Goal: Task Accomplishment & Management: Use online tool/utility

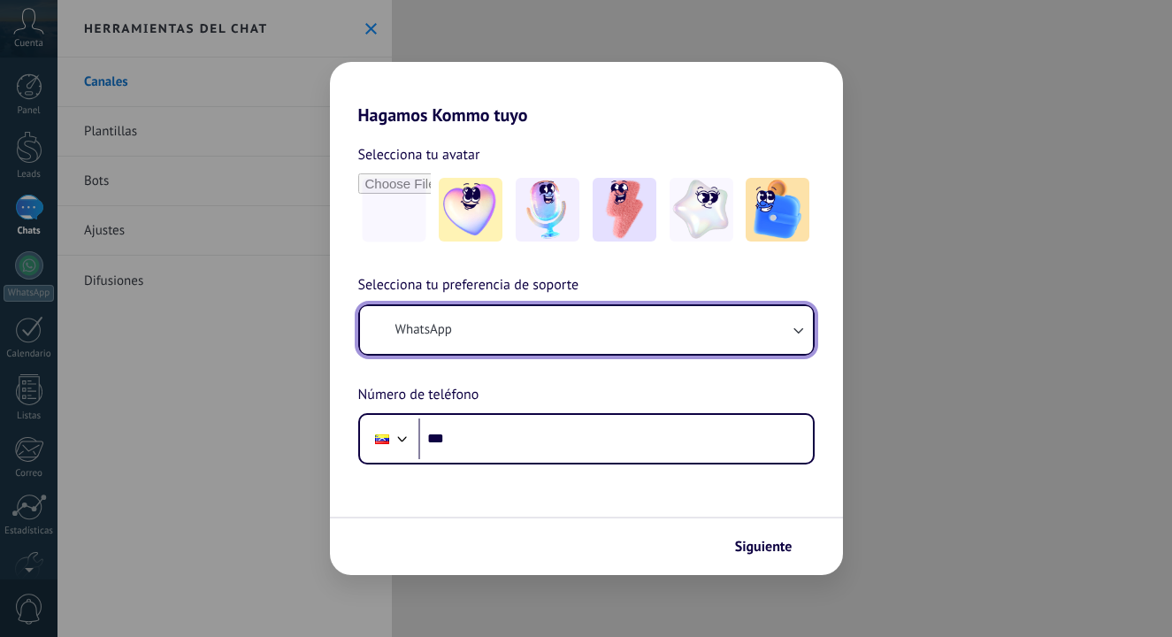
click at [539, 308] on button "WhatsApp" at bounding box center [586, 330] width 453 height 48
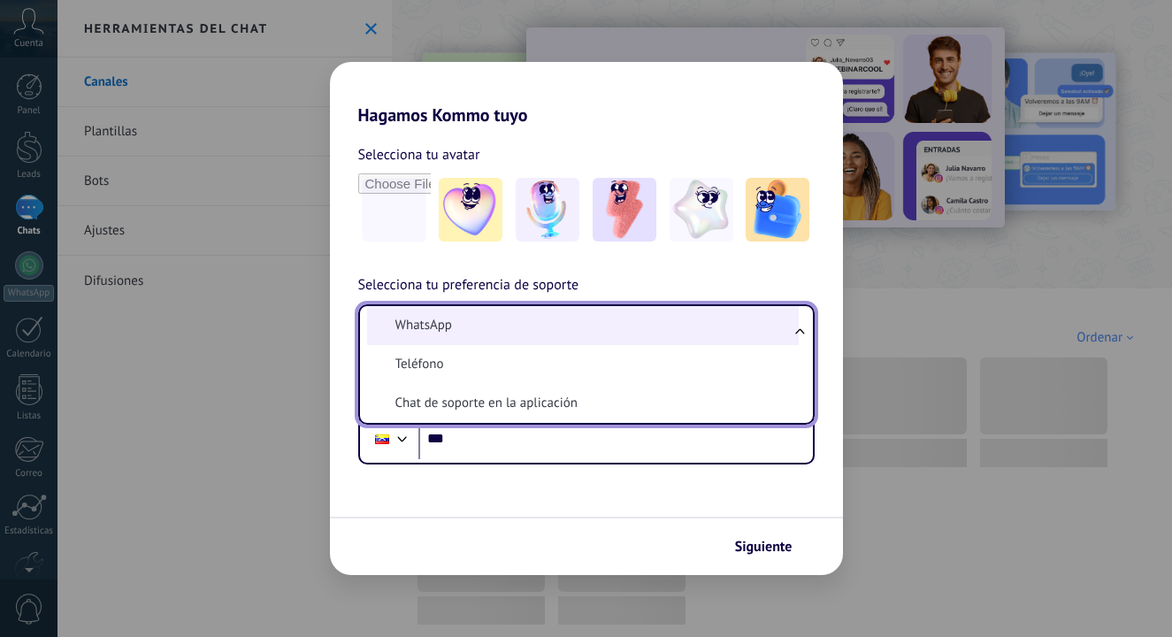
click at [533, 311] on li "WhatsApp" at bounding box center [583, 325] width 432 height 39
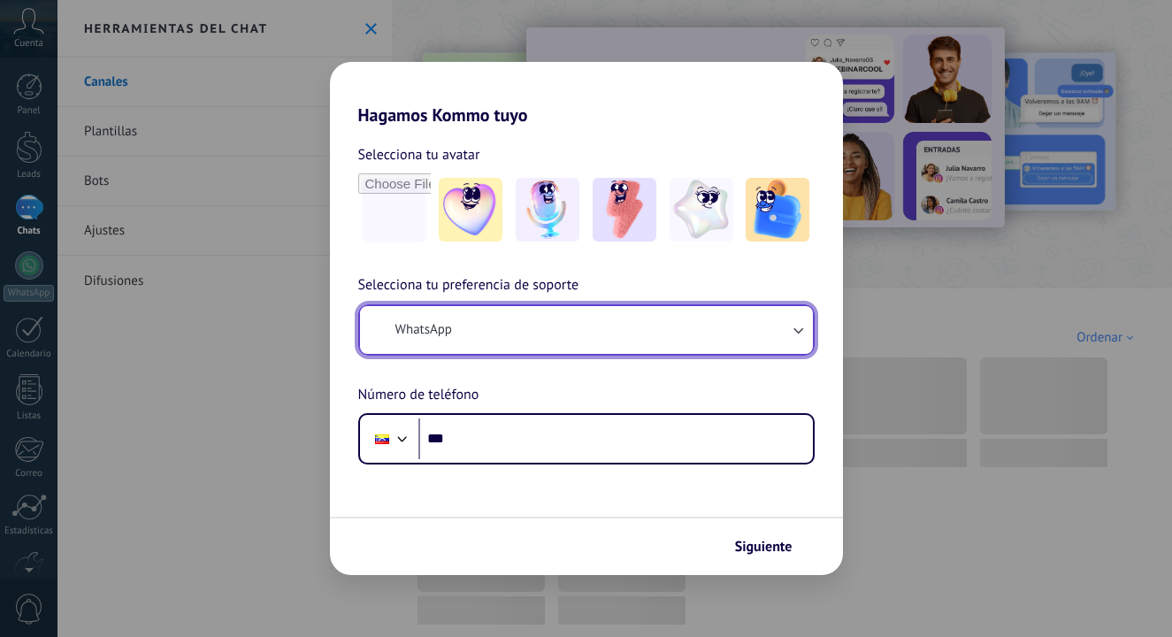
click at [533, 311] on button "WhatsApp" at bounding box center [586, 330] width 453 height 48
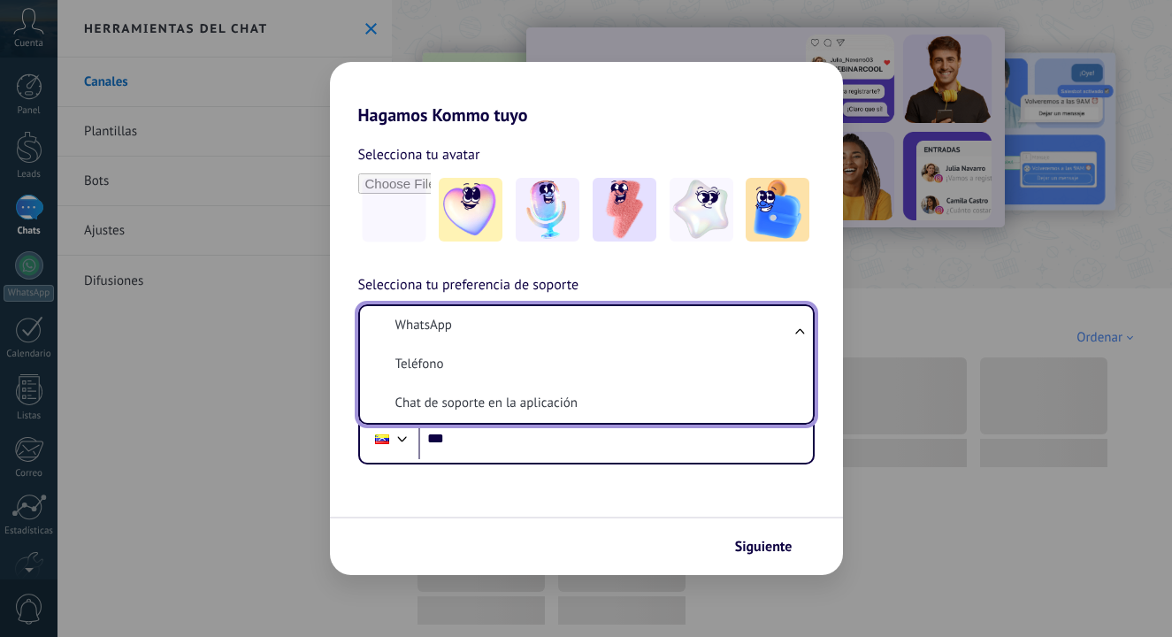
click at [533, 311] on li "WhatsApp" at bounding box center [583, 325] width 432 height 39
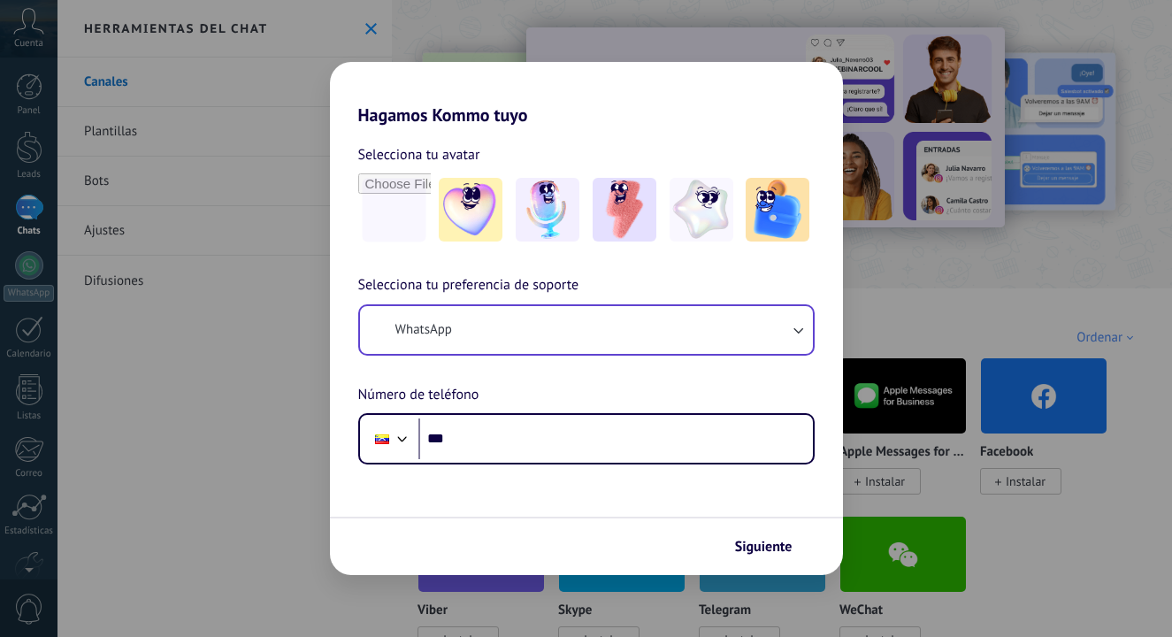
click at [478, 119] on h2 "Hagamos Kommo tuyo" at bounding box center [586, 94] width 513 height 64
click at [668, 580] on div "Hagamos Kommo tuyo Selecciona tu avatar Selecciona tu preferencia de soporte Wh…" at bounding box center [586, 318] width 1172 height 637
click at [653, 606] on div "Hagamos Kommo tuyo Selecciona tu avatar Selecciona tu preferencia de soporte Wh…" at bounding box center [586, 318] width 1172 height 637
click at [572, 14] on div "Hagamos Kommo tuyo Selecciona tu avatar Selecciona tu preferencia de soporte Wh…" at bounding box center [586, 318] width 1172 height 637
click at [137, 330] on div "Hagamos Kommo tuyo Selecciona tu avatar Selecciona tu preferencia de soporte Wh…" at bounding box center [586, 318] width 1172 height 637
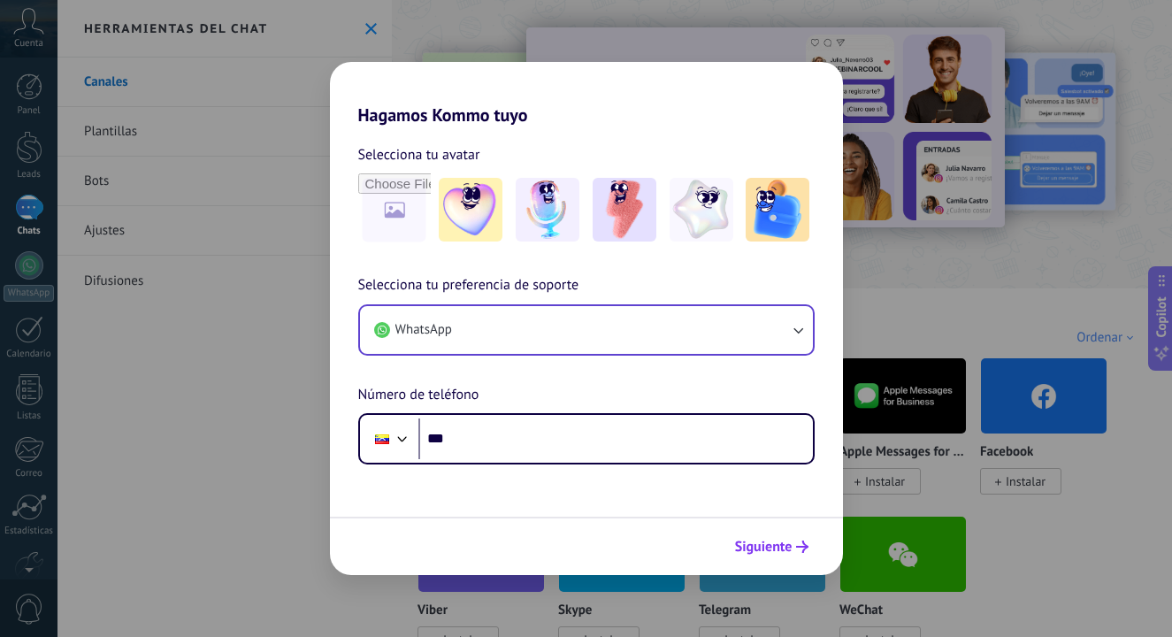
click at [781, 549] on span "Siguiente" at bounding box center [764, 547] width 58 height 12
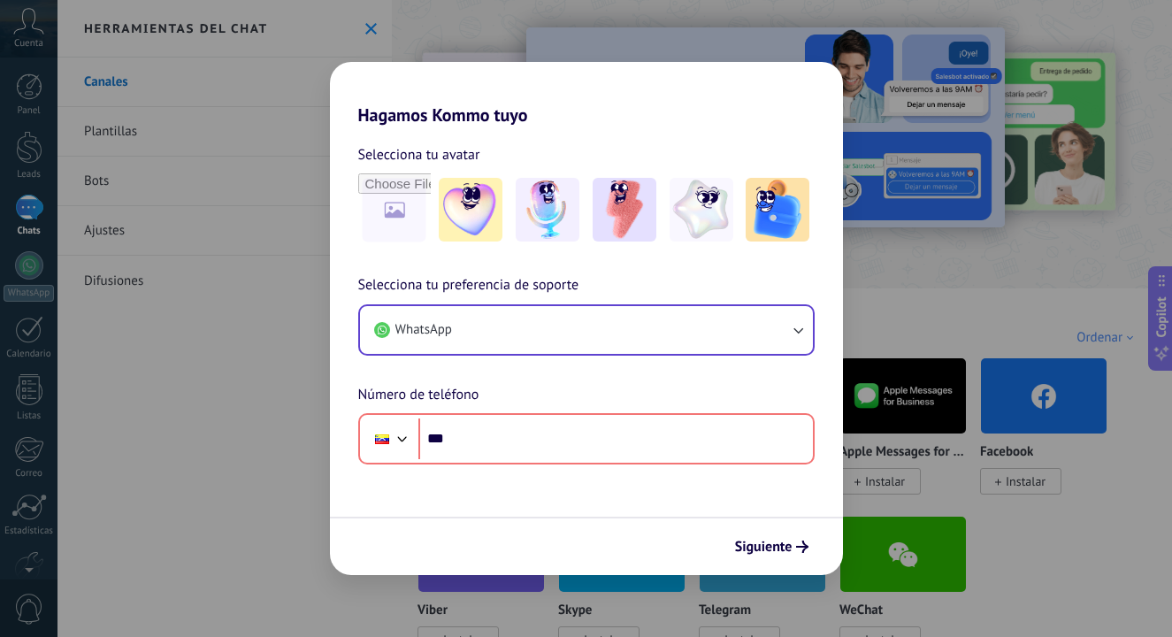
click at [205, 203] on div "Hagamos Kommo tuyo Selecciona tu avatar Selecciona tu preferencia de soporte Wh…" at bounding box center [586, 318] width 1172 height 637
click at [152, 287] on div "Hagamos Kommo tuyo Selecciona tu avatar Selecciona tu preferencia de soporte Wh…" at bounding box center [586, 318] width 1172 height 637
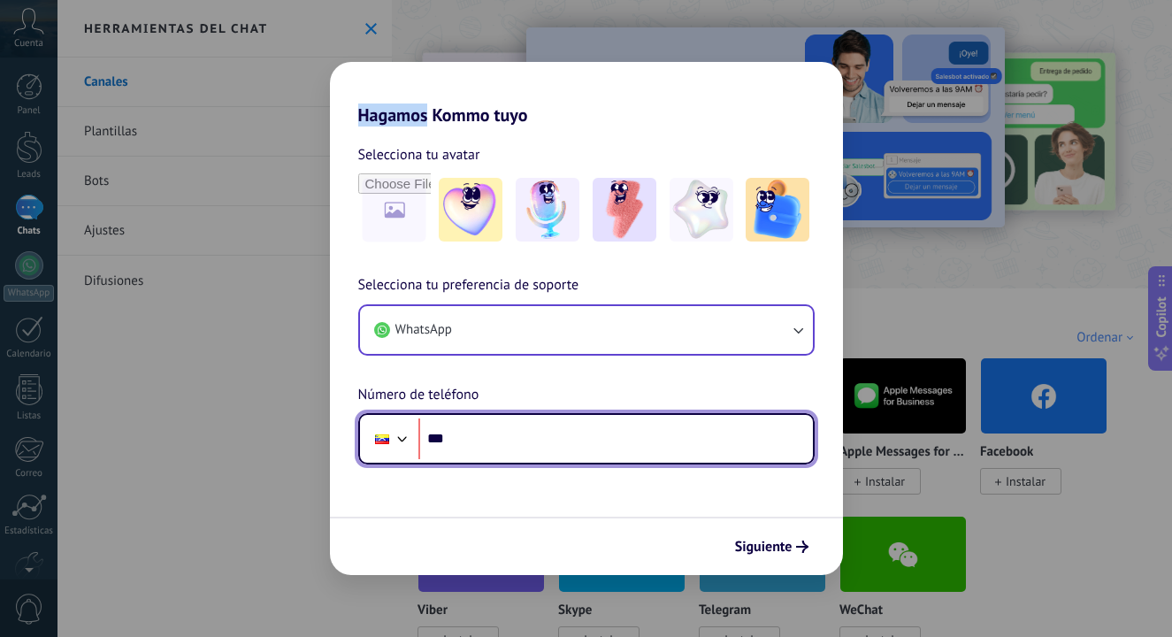
click at [553, 423] on input "***" at bounding box center [615, 438] width 395 height 41
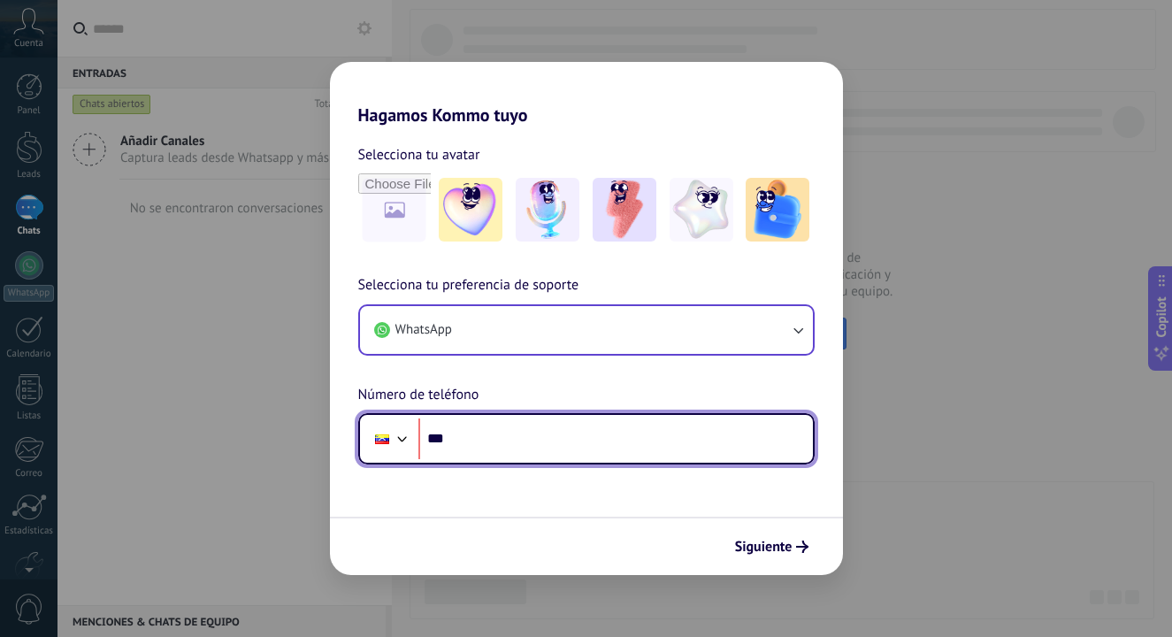
click at [660, 435] on input "***" at bounding box center [615, 438] width 395 height 41
type input "**********"
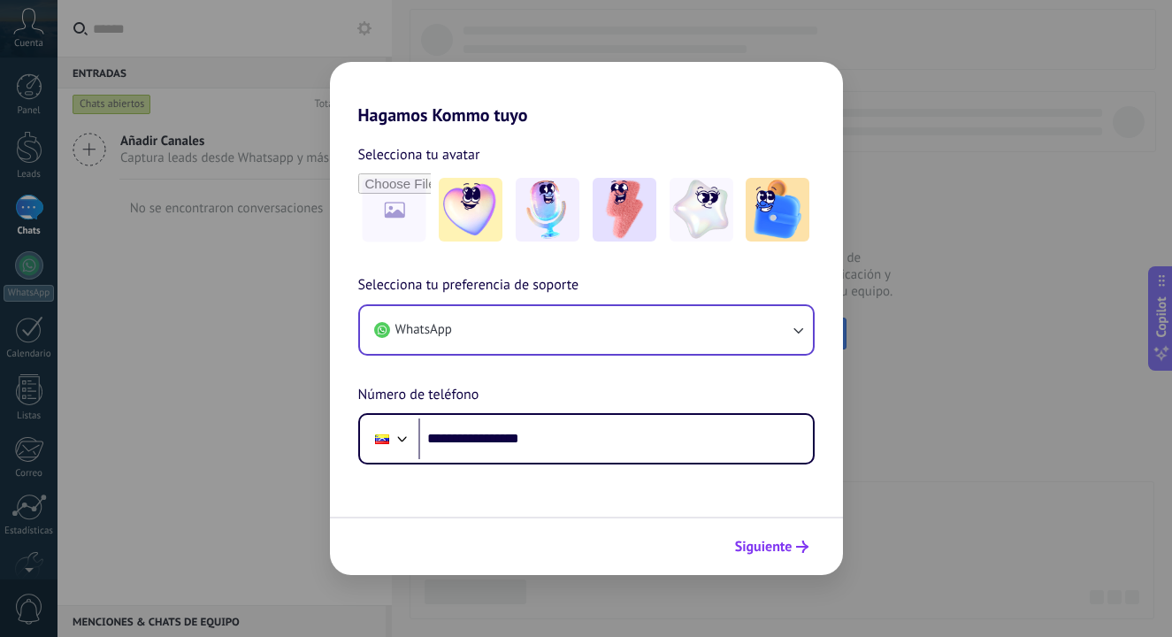
click at [792, 553] on span "Siguiente" at bounding box center [764, 547] width 58 height 12
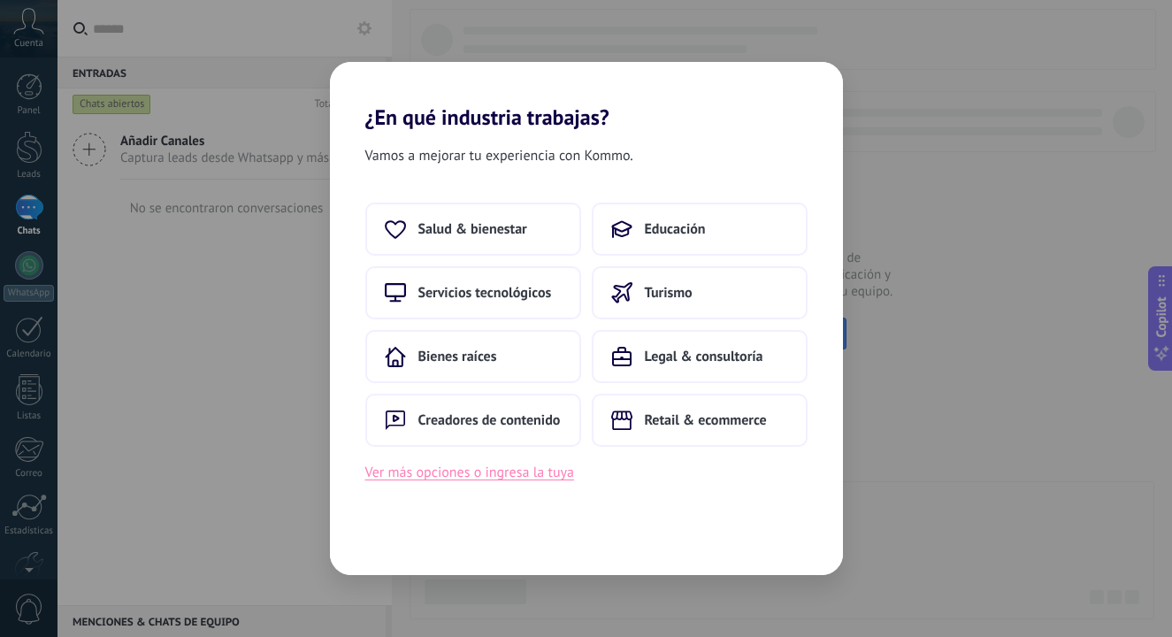
click at [510, 473] on button "Ver más opciones o ingresa la tuya" at bounding box center [469, 472] width 209 height 23
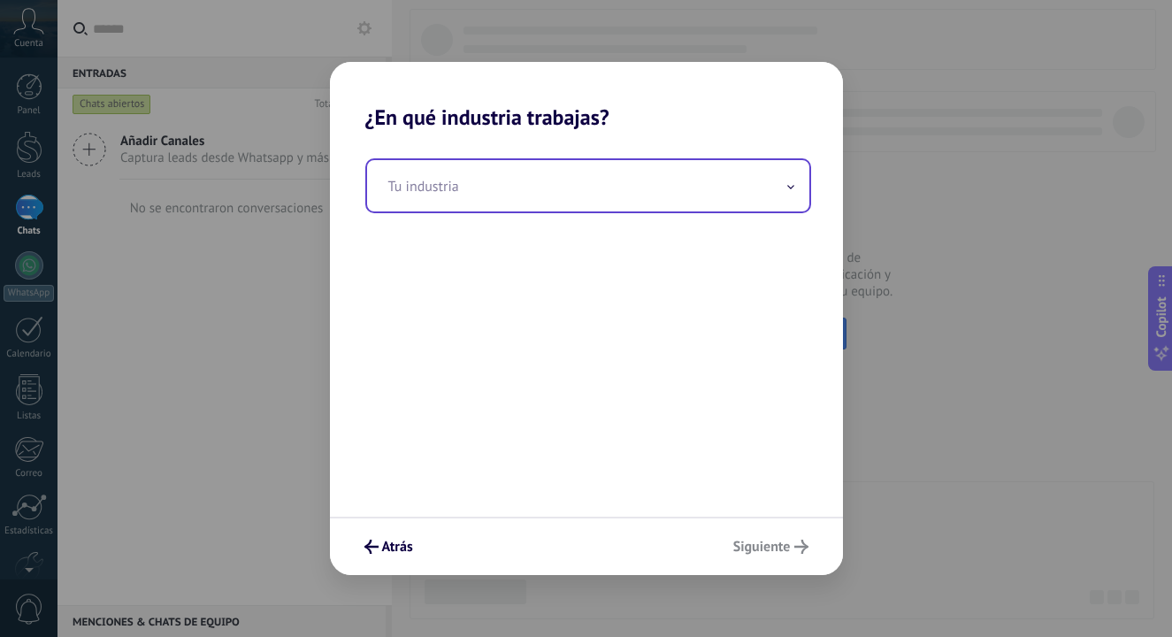
click at [565, 178] on input "text" at bounding box center [588, 185] width 442 height 51
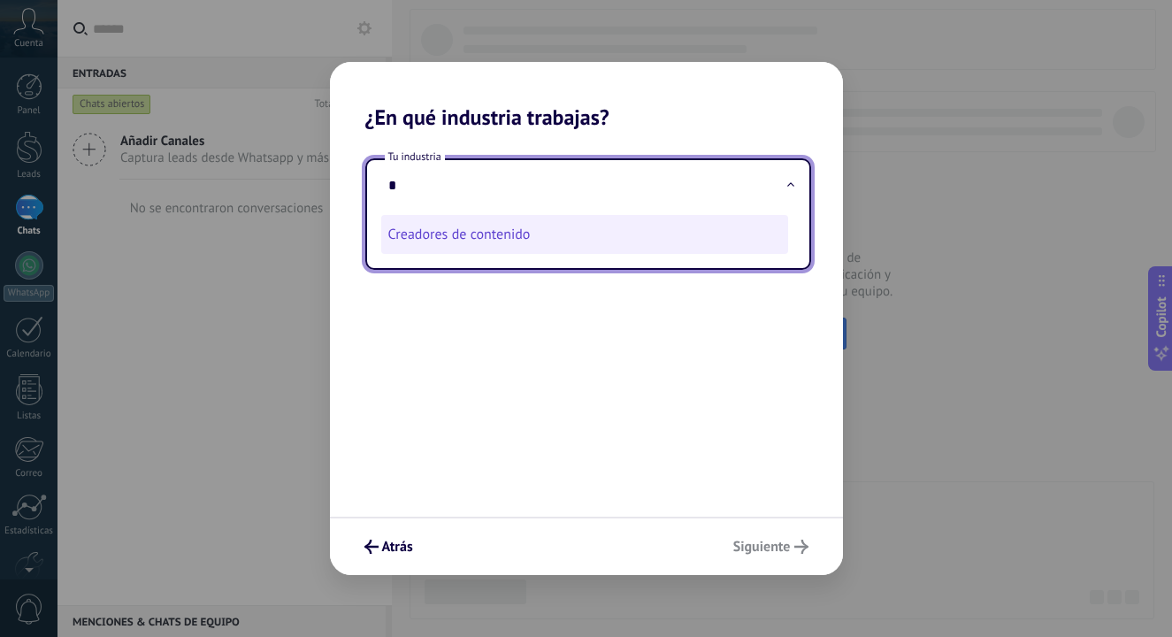
click at [534, 224] on li "Creadores de contenido" at bounding box center [584, 234] width 407 height 39
type input "**********"
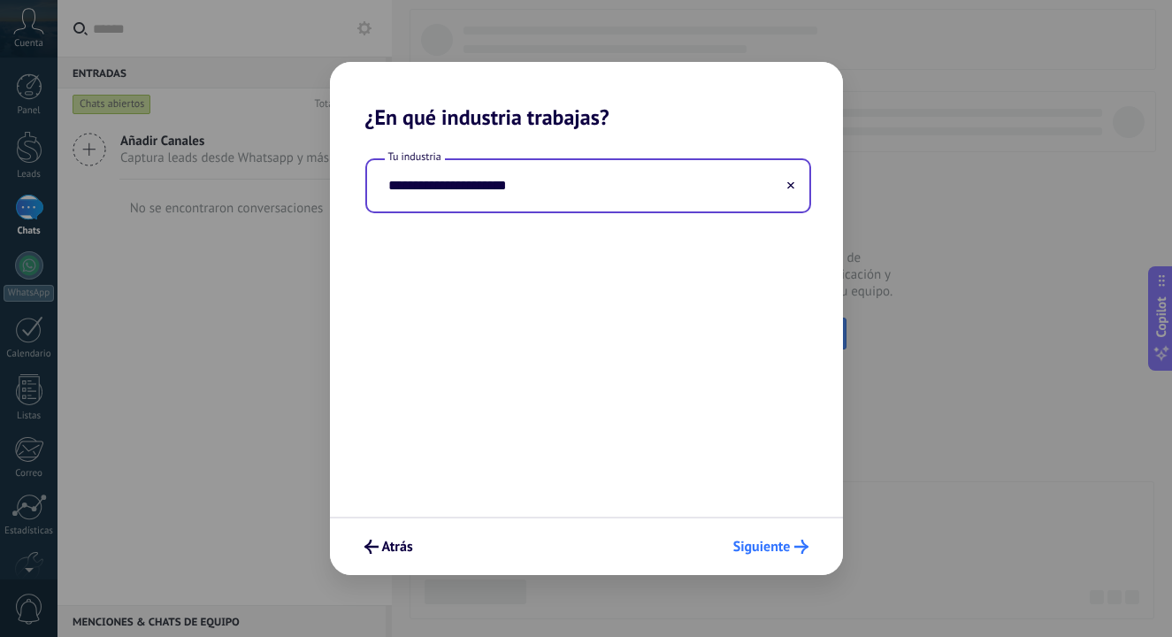
click at [783, 549] on span "Siguiente" at bounding box center [762, 547] width 58 height 12
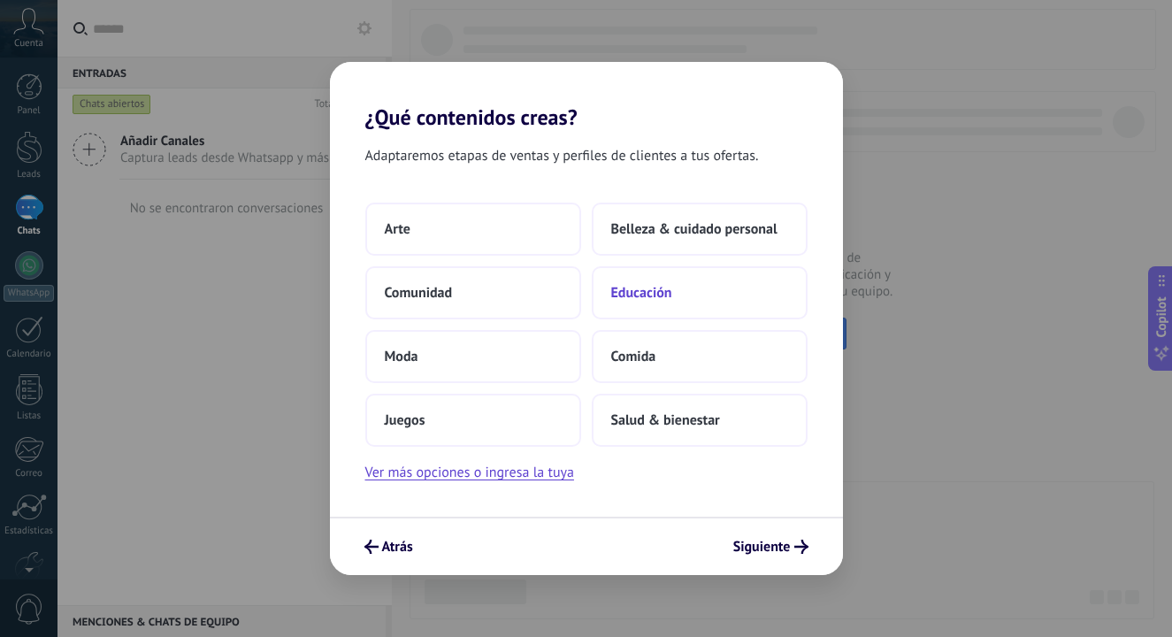
click at [659, 287] on span "Educación" at bounding box center [641, 293] width 61 height 18
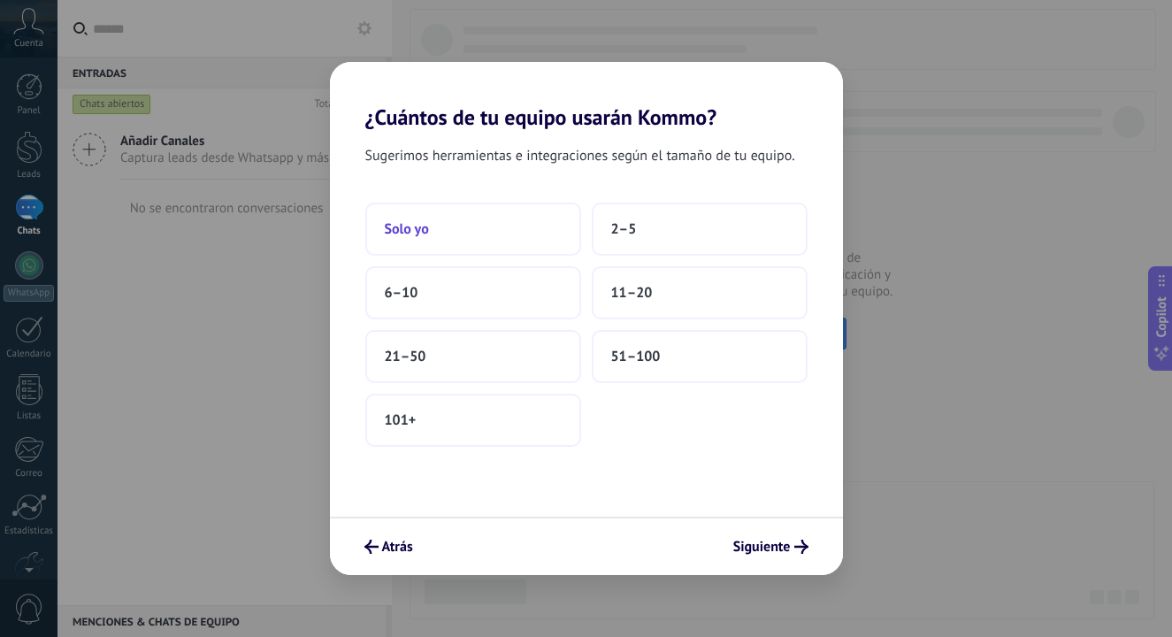
click at [480, 217] on button "Solo yo" at bounding box center [473, 229] width 216 height 53
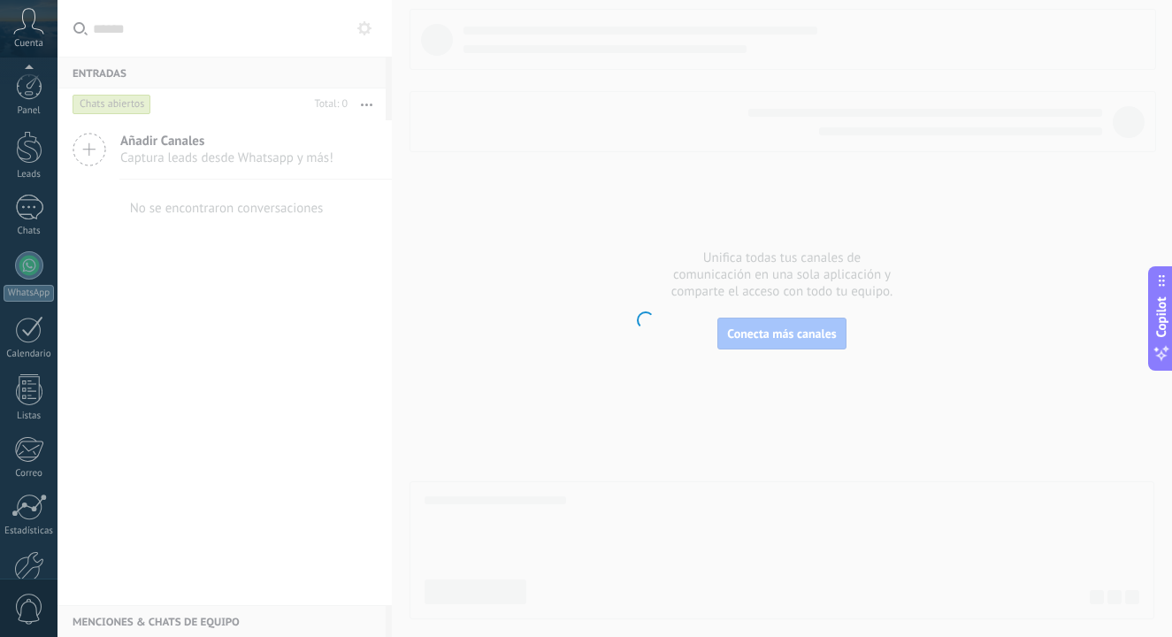
scroll to position [99, 0]
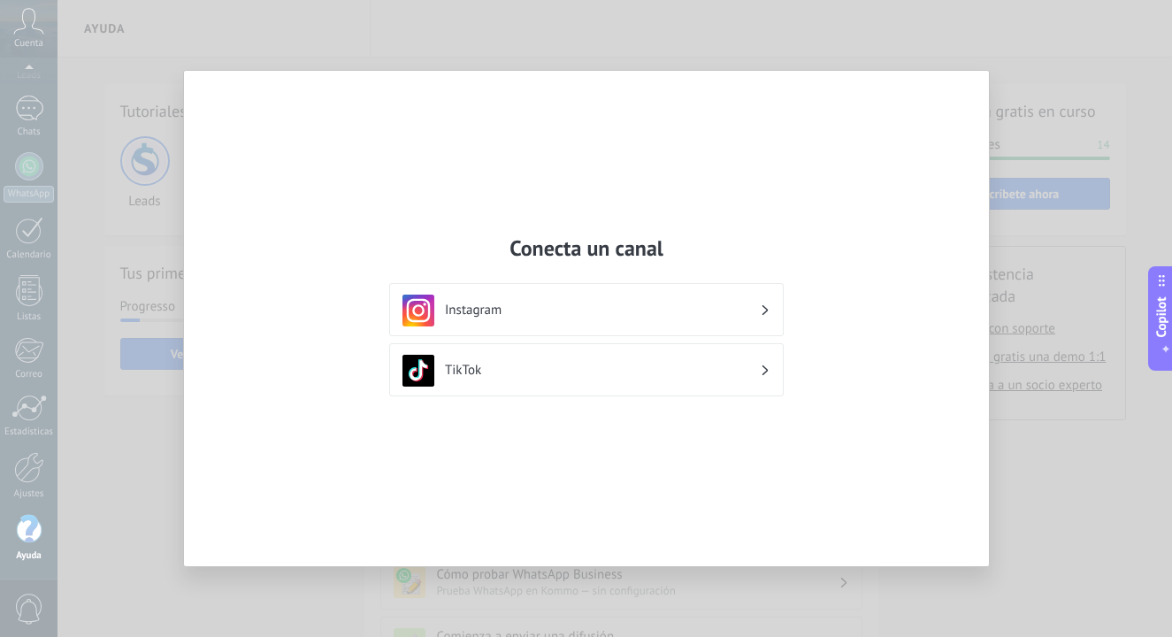
click at [528, 322] on div "Instagram" at bounding box center [587, 311] width 368 height 32
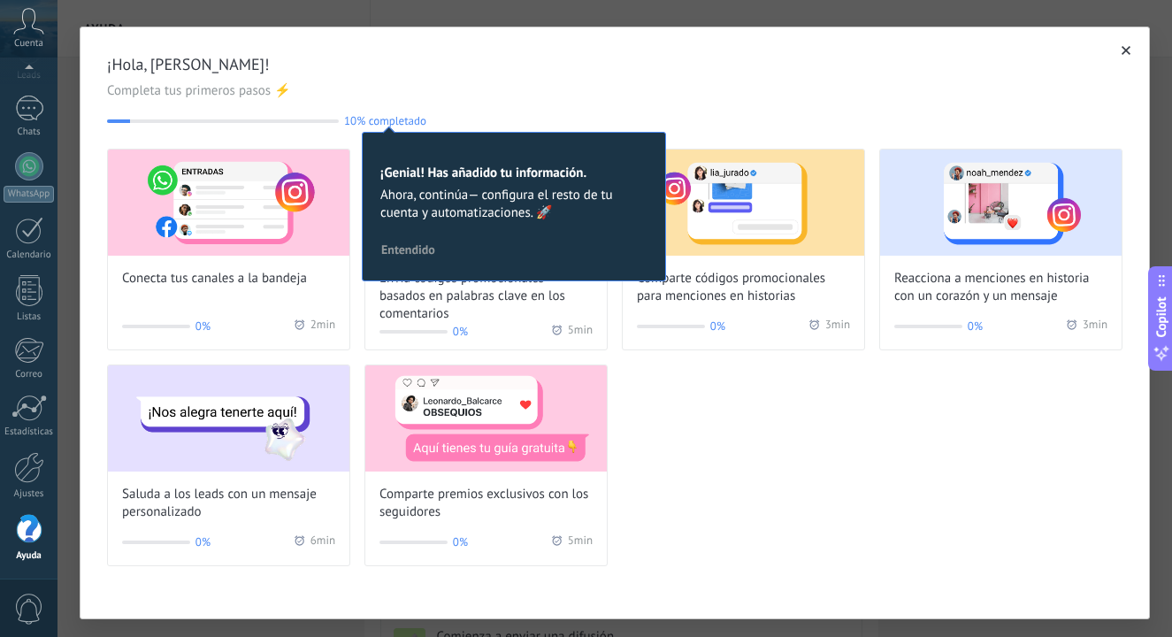
click at [814, 522] on div "Conecta tus canales a la bandeja 0% 2 min Envía códigos promocionales basados e…" at bounding box center [615, 358] width 1016 height 418
click at [411, 121] on span "10% completado" at bounding box center [385, 120] width 82 height 13
click at [414, 240] on button "Entendido" at bounding box center [408, 249] width 70 height 27
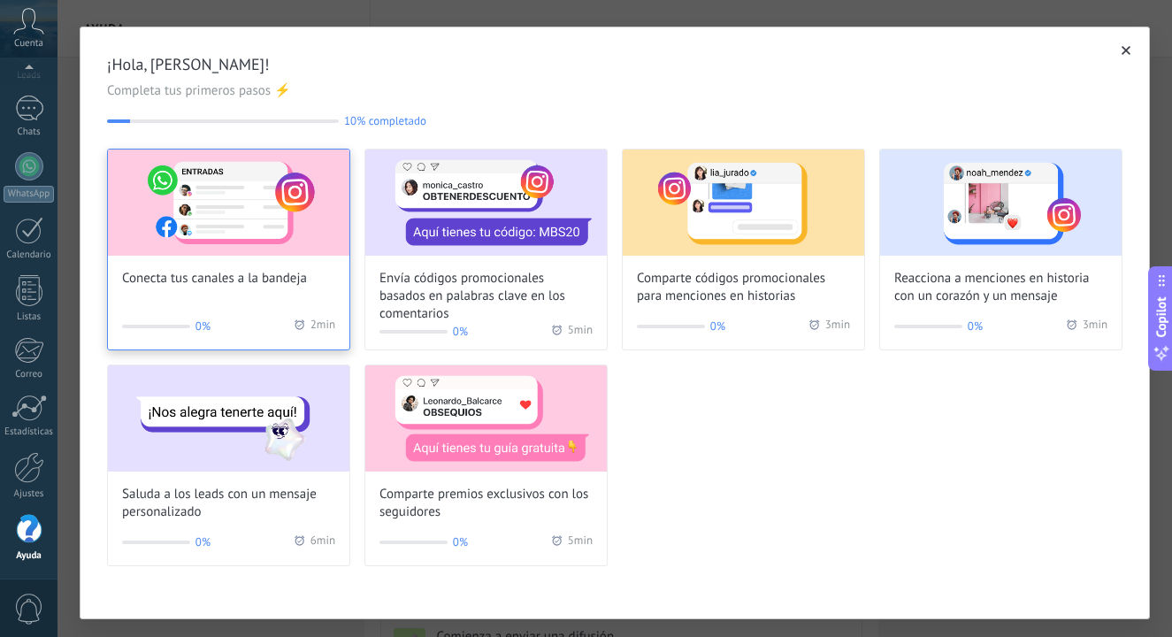
click at [307, 277] on div "Conecta tus canales a la bandeja" at bounding box center [229, 219] width 242 height 138
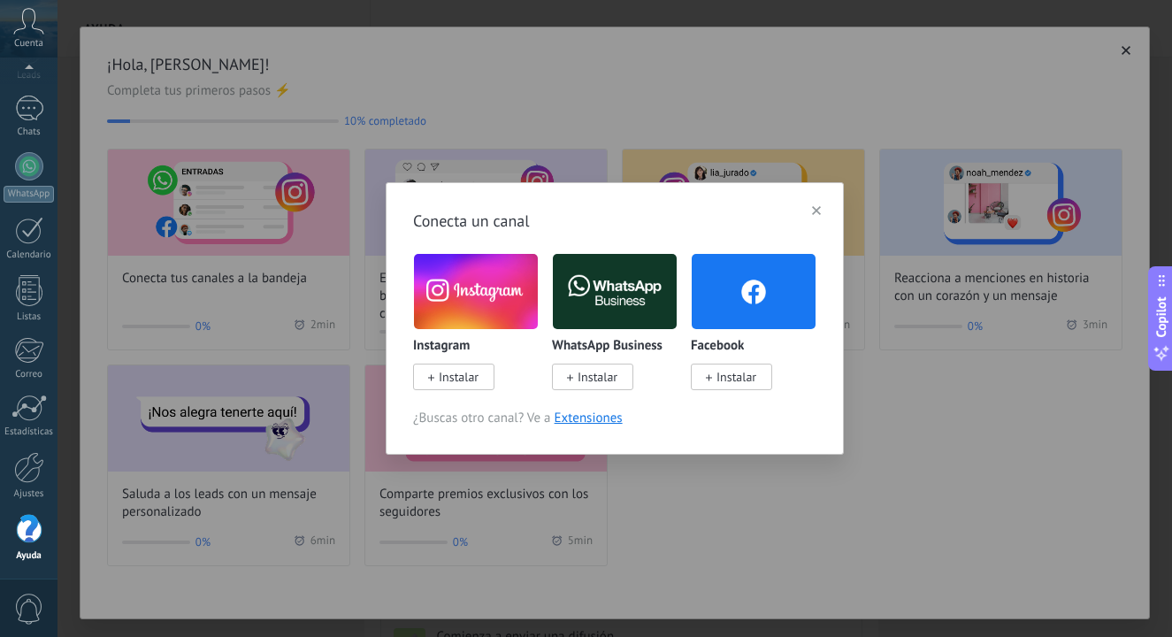
click at [810, 209] on button "button" at bounding box center [816, 210] width 25 height 27
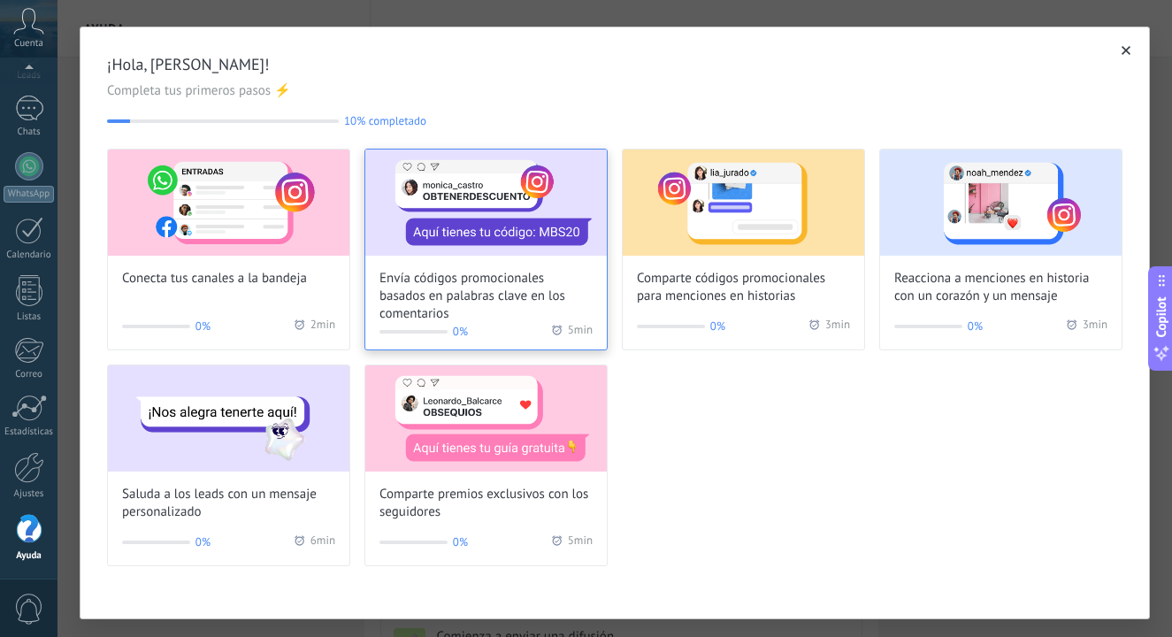
click at [518, 308] on span "Envía códigos promocionales basados en palabras clave en los comentarios" at bounding box center [486, 296] width 213 height 53
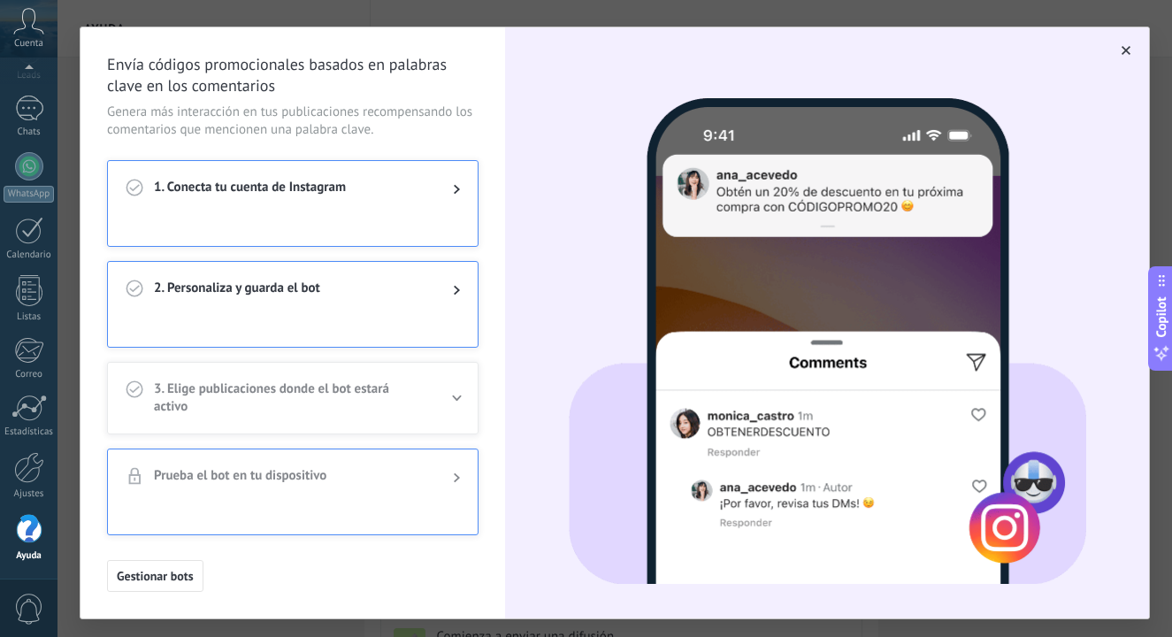
click at [397, 218] on div at bounding box center [293, 232] width 370 height 28
click at [459, 192] on icon at bounding box center [457, 189] width 6 height 11
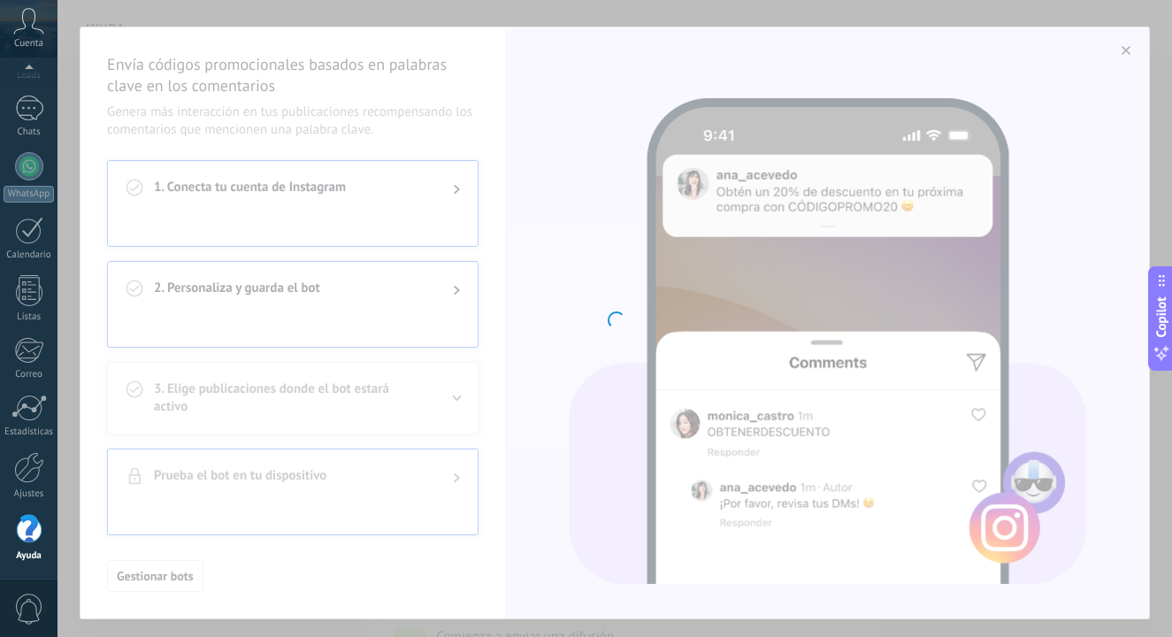
click at [459, 192] on div "Instagram Obtén leads de Instagram y mantente conectado sin salir de Kommo Inst…" at bounding box center [615, 318] width 1115 height 637
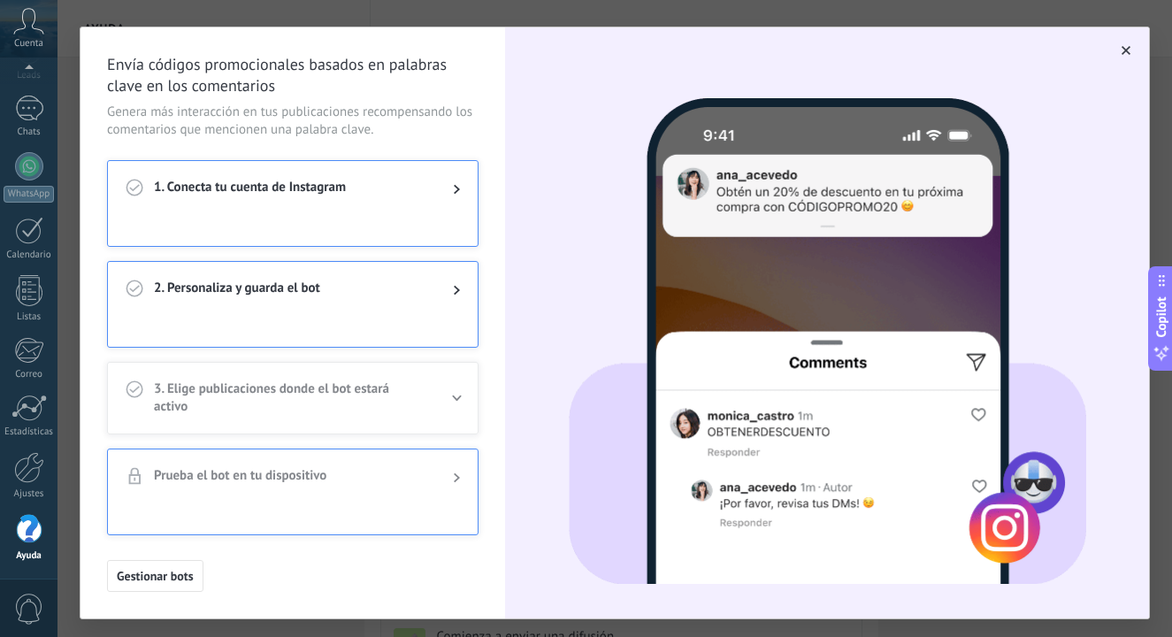
click at [459, 192] on icon at bounding box center [457, 189] width 6 height 11
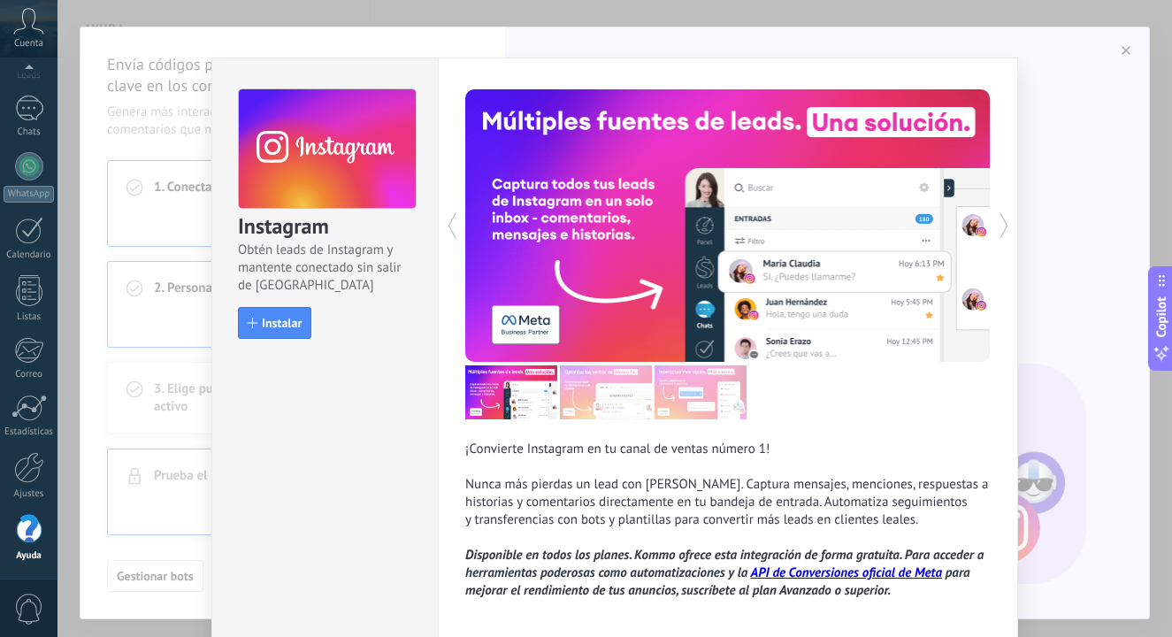
scroll to position [83, 0]
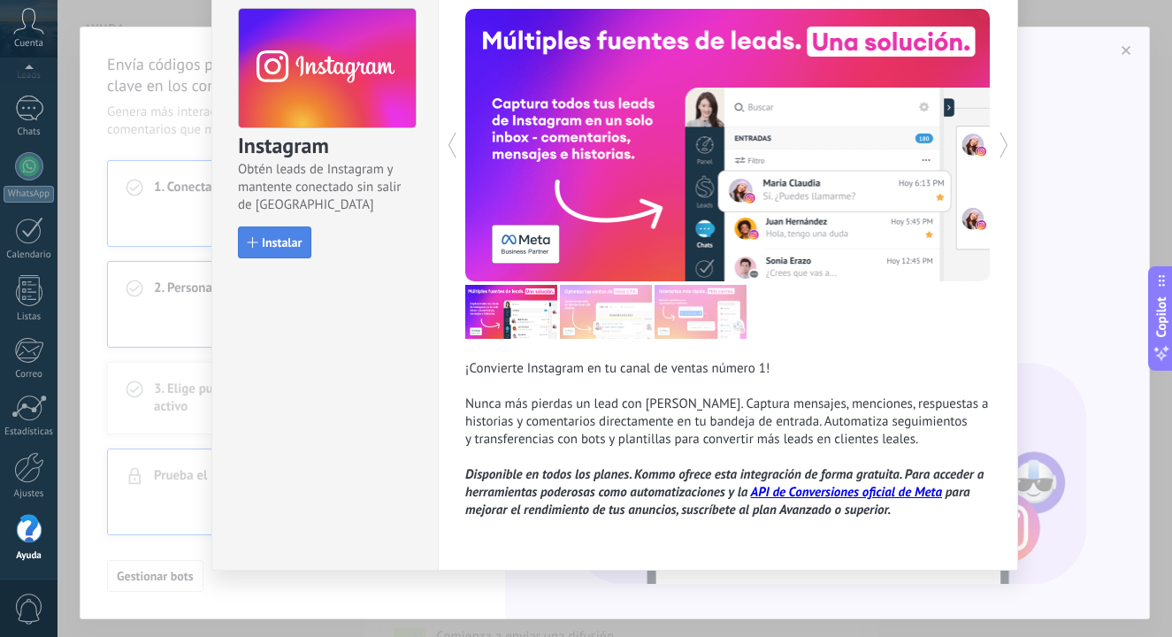
click at [303, 234] on button "Instalar" at bounding box center [274, 242] width 73 height 32
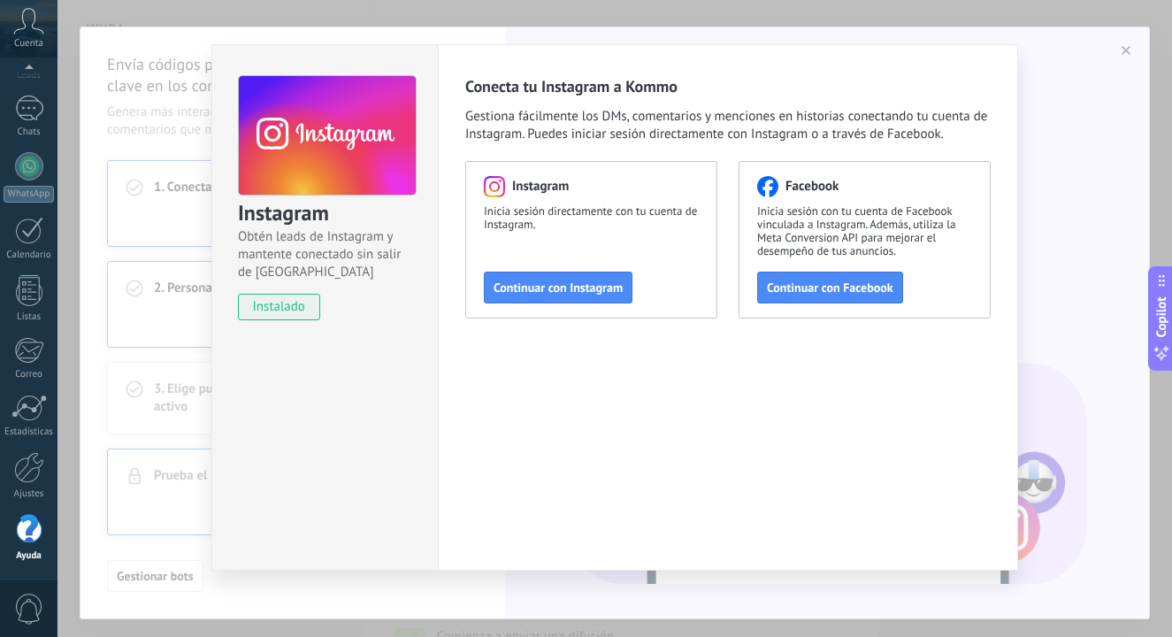
scroll to position [13, 0]
click at [546, 294] on span "Continuar con Instagram" at bounding box center [558, 287] width 129 height 12
click at [98, 229] on div "Instagram Obtén leads de Instagram y mantente conectado sin salir de Kommo inst…" at bounding box center [615, 318] width 1115 height 637
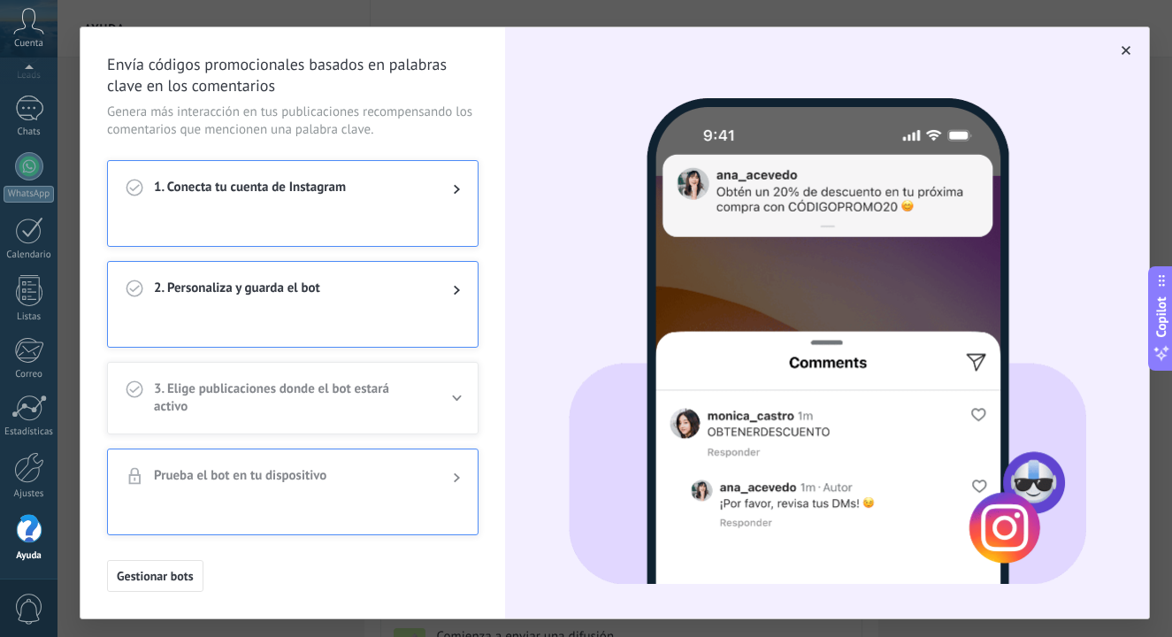
scroll to position [0, 0]
